Goal: Information Seeking & Learning: Learn about a topic

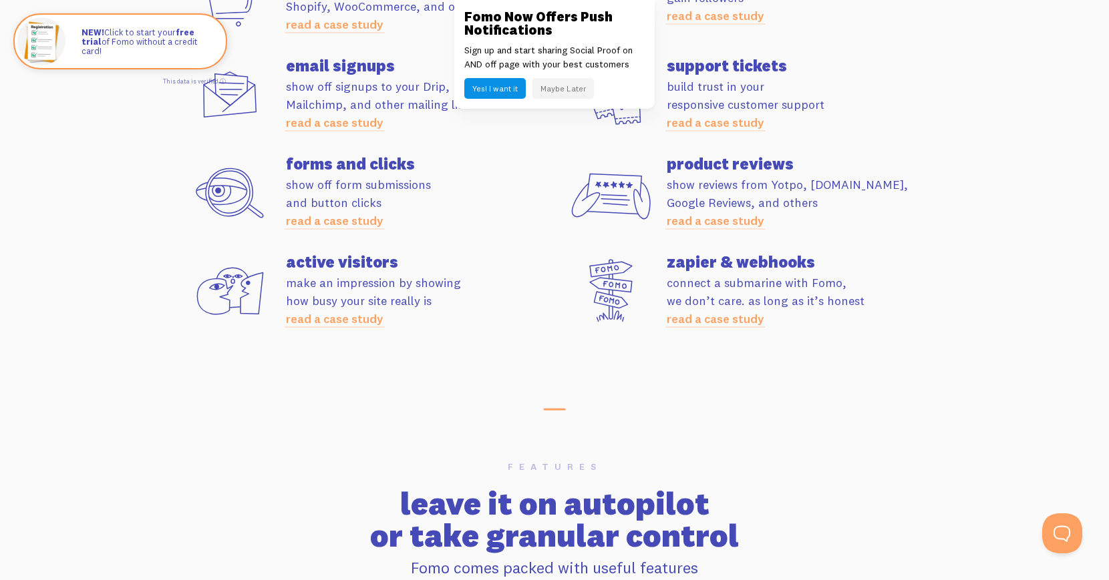
scroll to position [3865, 0]
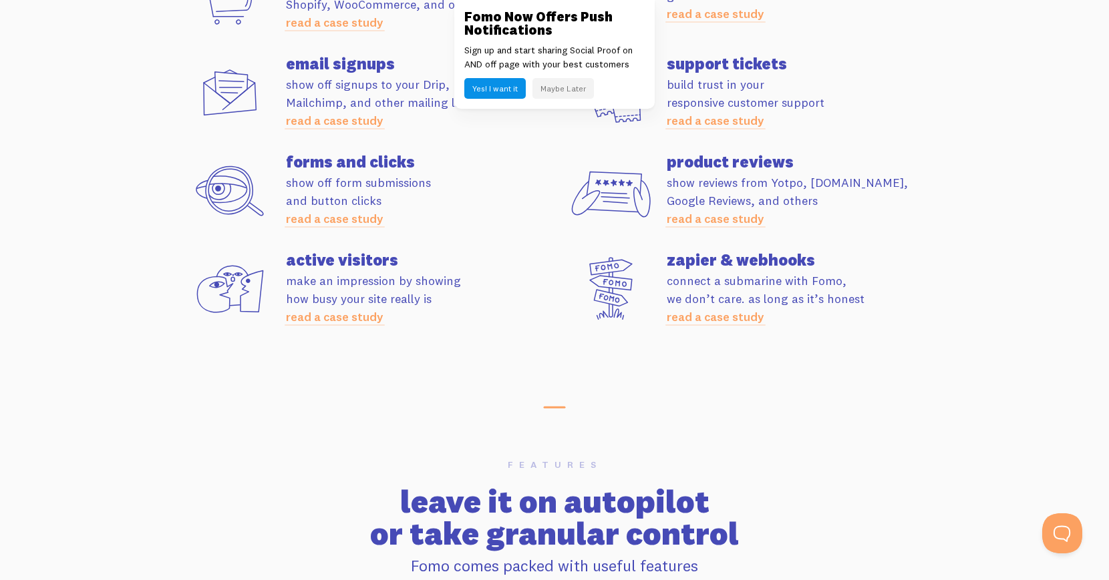
click at [568, 85] on button "Maybe Later" at bounding box center [562, 88] width 61 height 21
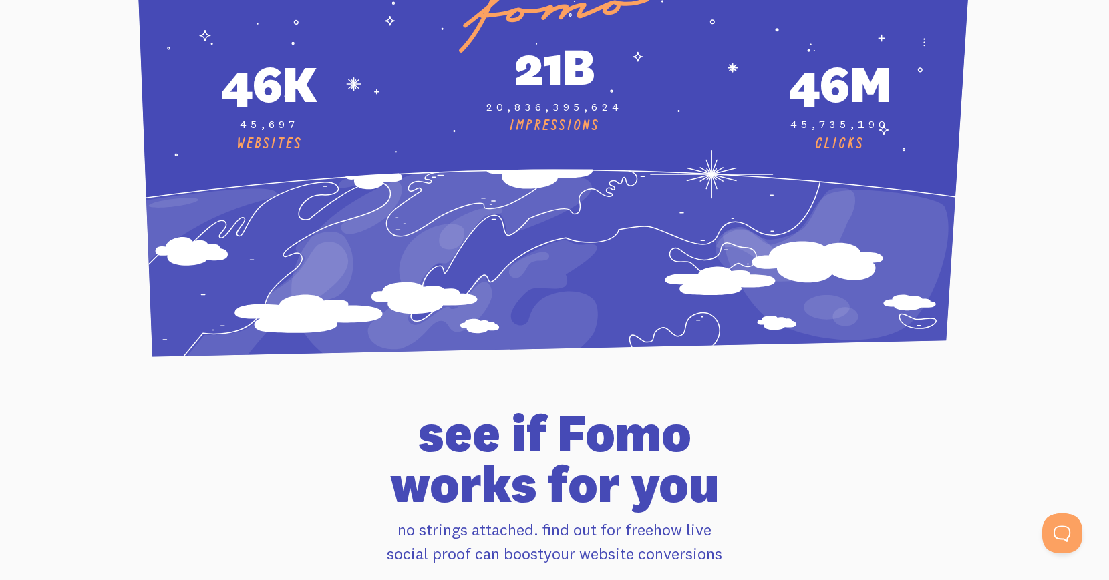
scroll to position [5414, 0]
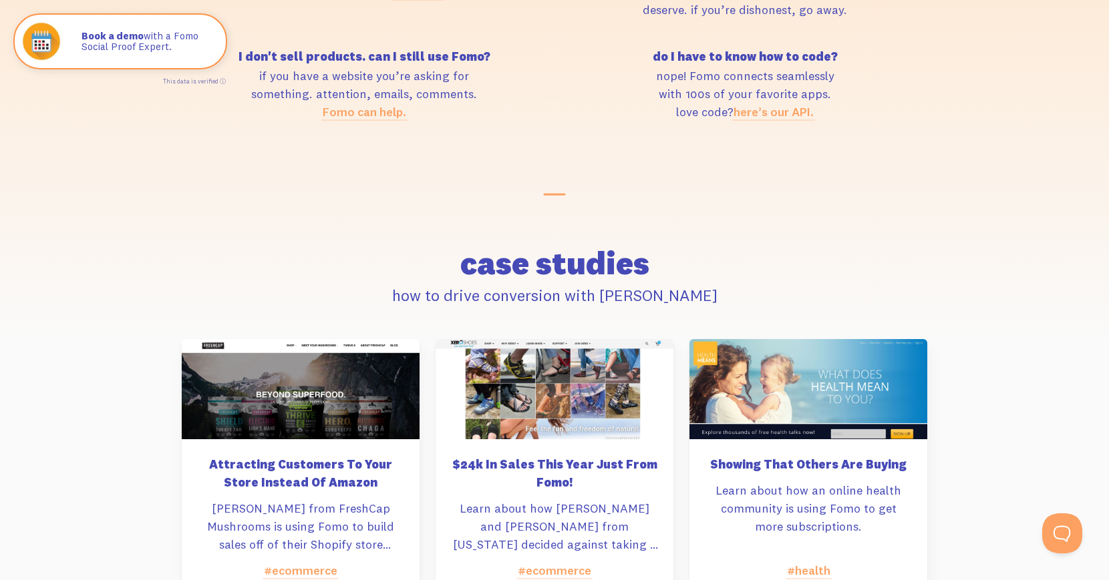
scroll to position [6159, 0]
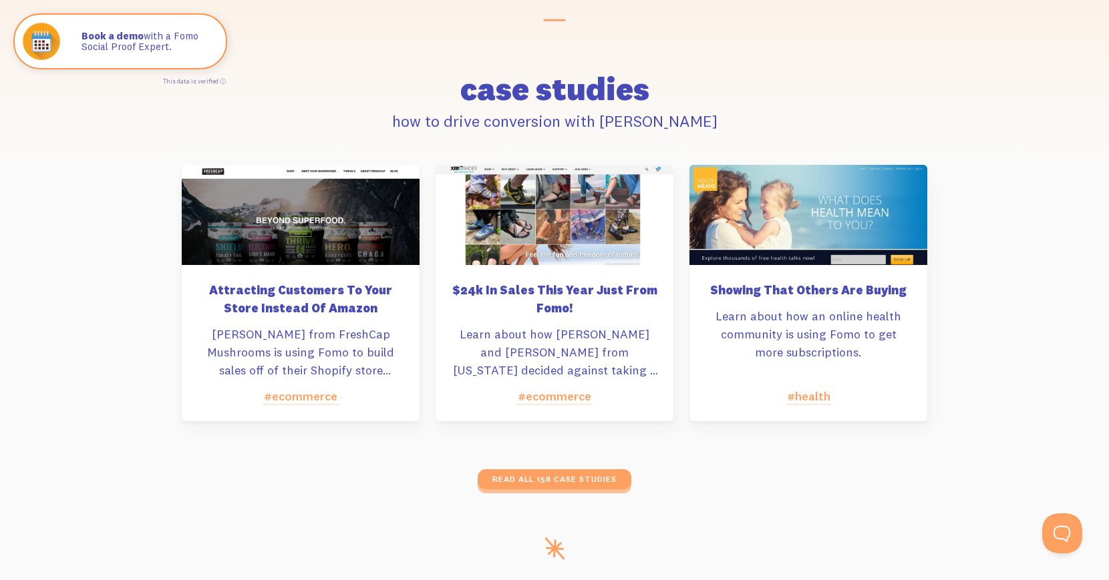
click at [359, 290] on h5 "Attracting Customers To Your Store Instead Of Amazon" at bounding box center [301, 299] width 206 height 36
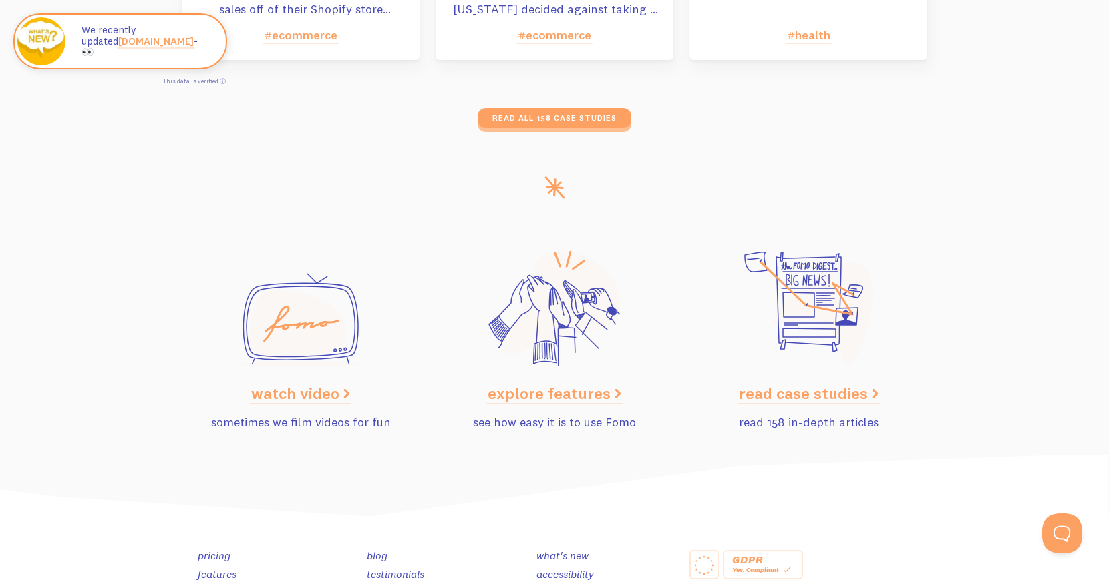
scroll to position [6718, 0]
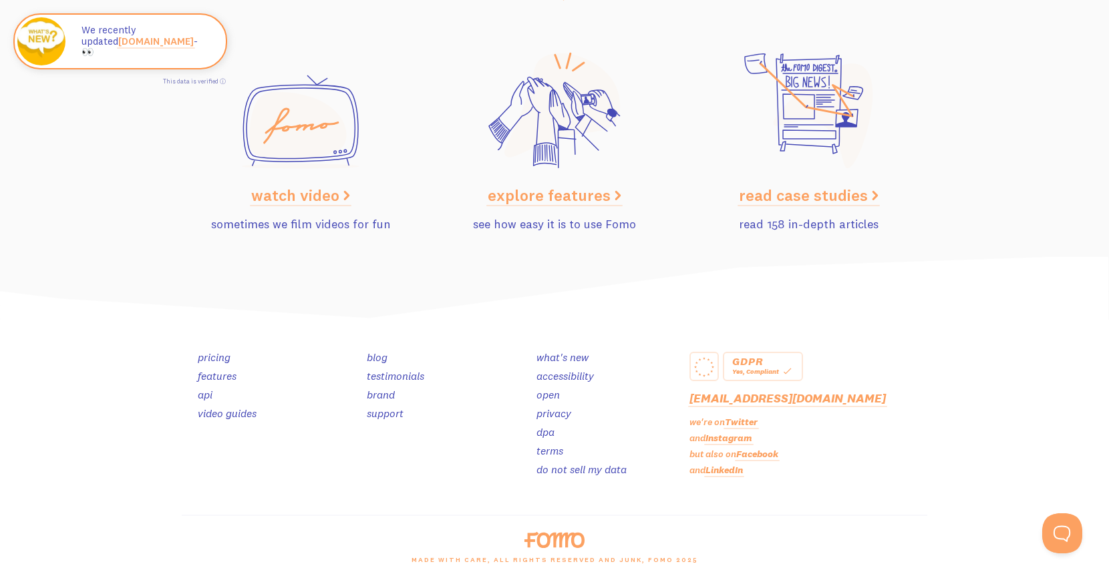
click at [224, 358] on link "pricing" at bounding box center [214, 357] width 33 height 13
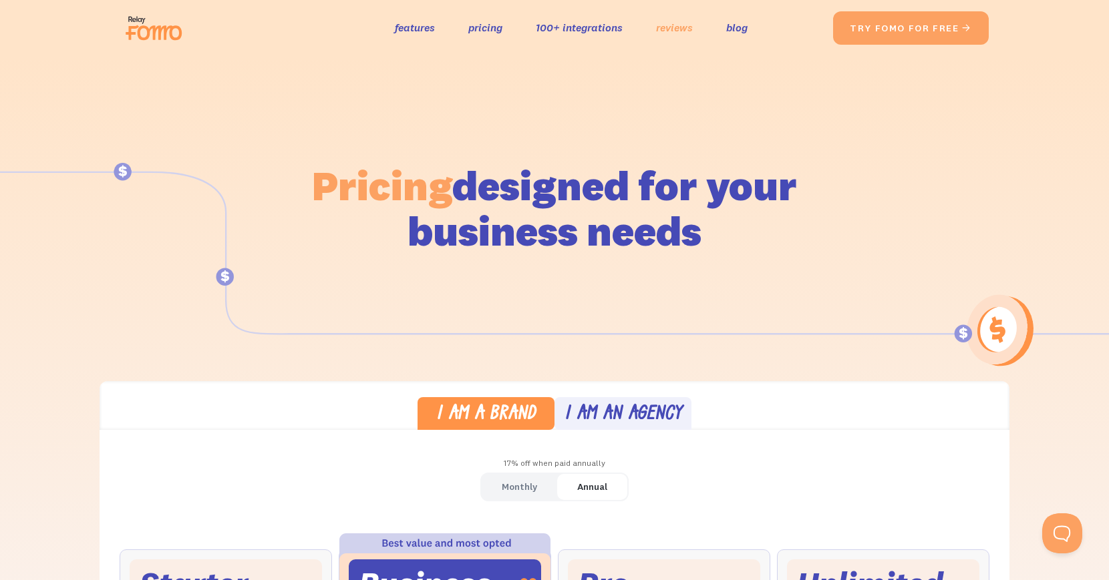
click at [679, 29] on link "reviews" at bounding box center [674, 27] width 37 height 19
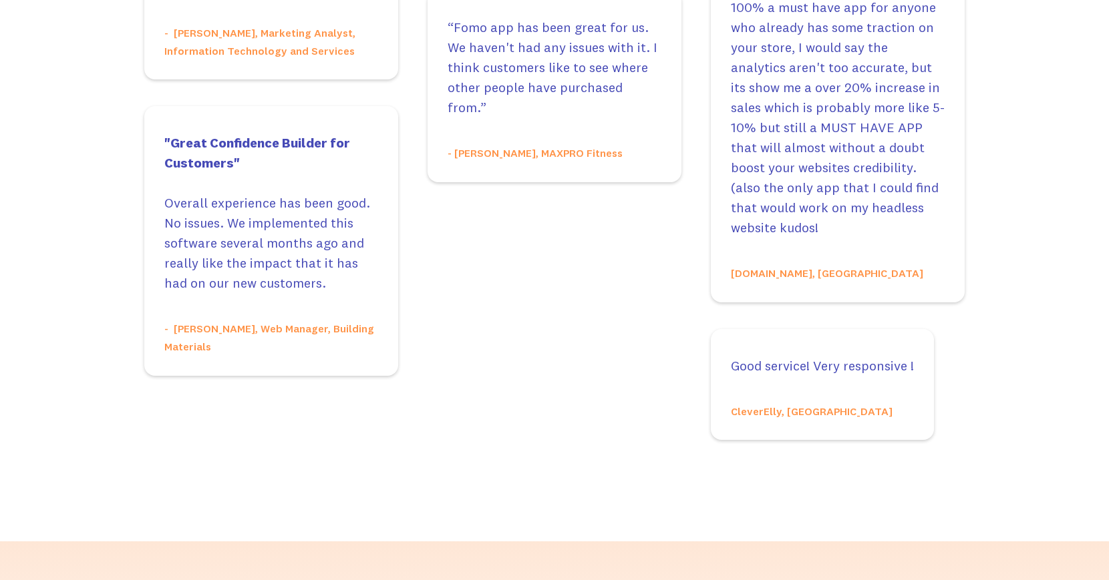
scroll to position [6336, 0]
